Goal: Transaction & Acquisition: Book appointment/travel/reservation

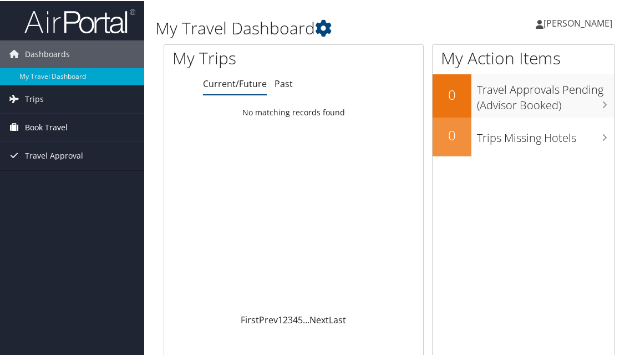
click at [45, 125] on span "Book Travel" at bounding box center [46, 127] width 43 height 28
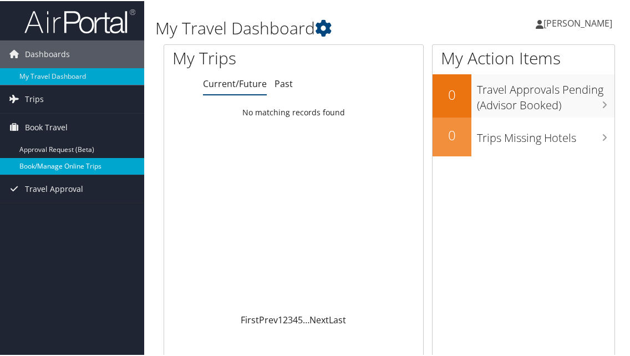
click at [60, 162] on link "Book/Manage Online Trips" at bounding box center [72, 165] width 144 height 17
